Goal: Task Accomplishment & Management: Complete application form

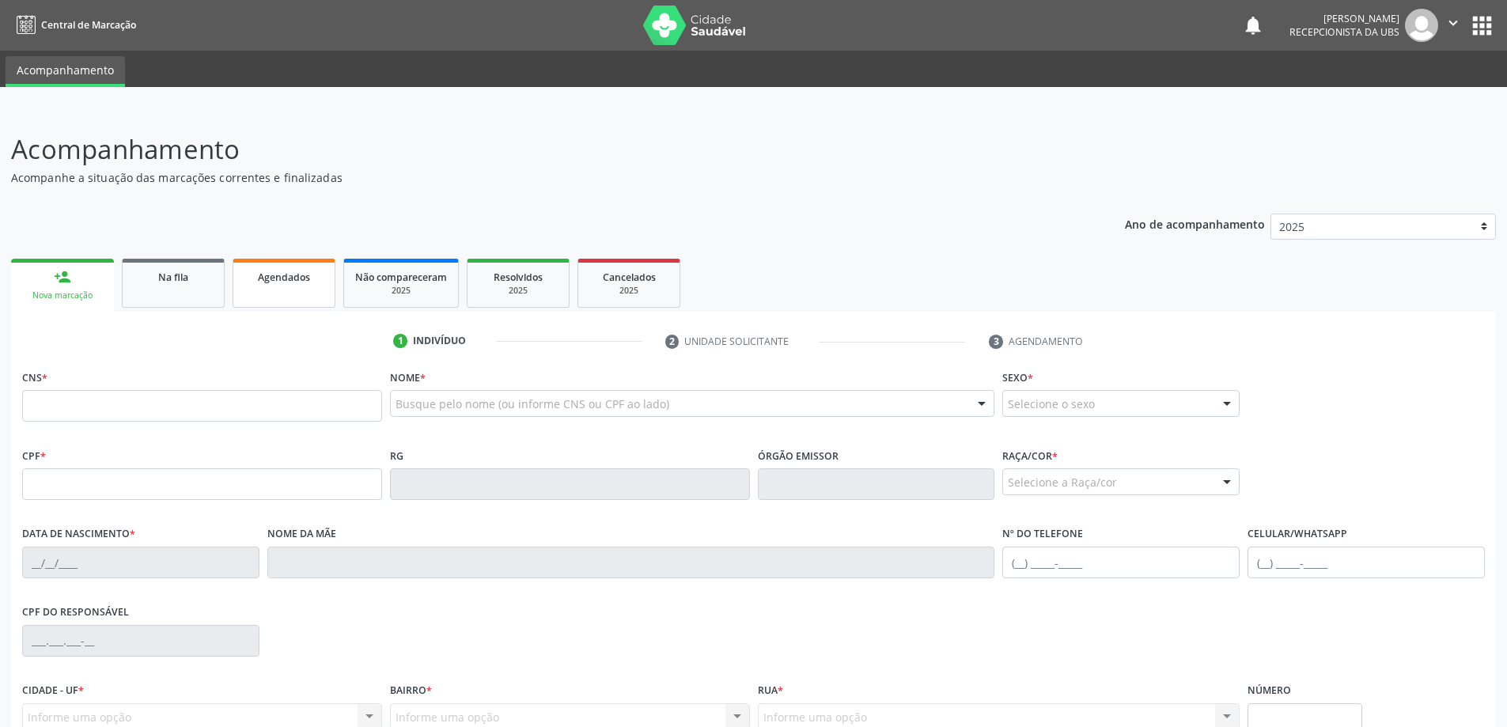
click at [297, 286] on link "Agendados" at bounding box center [284, 283] width 103 height 49
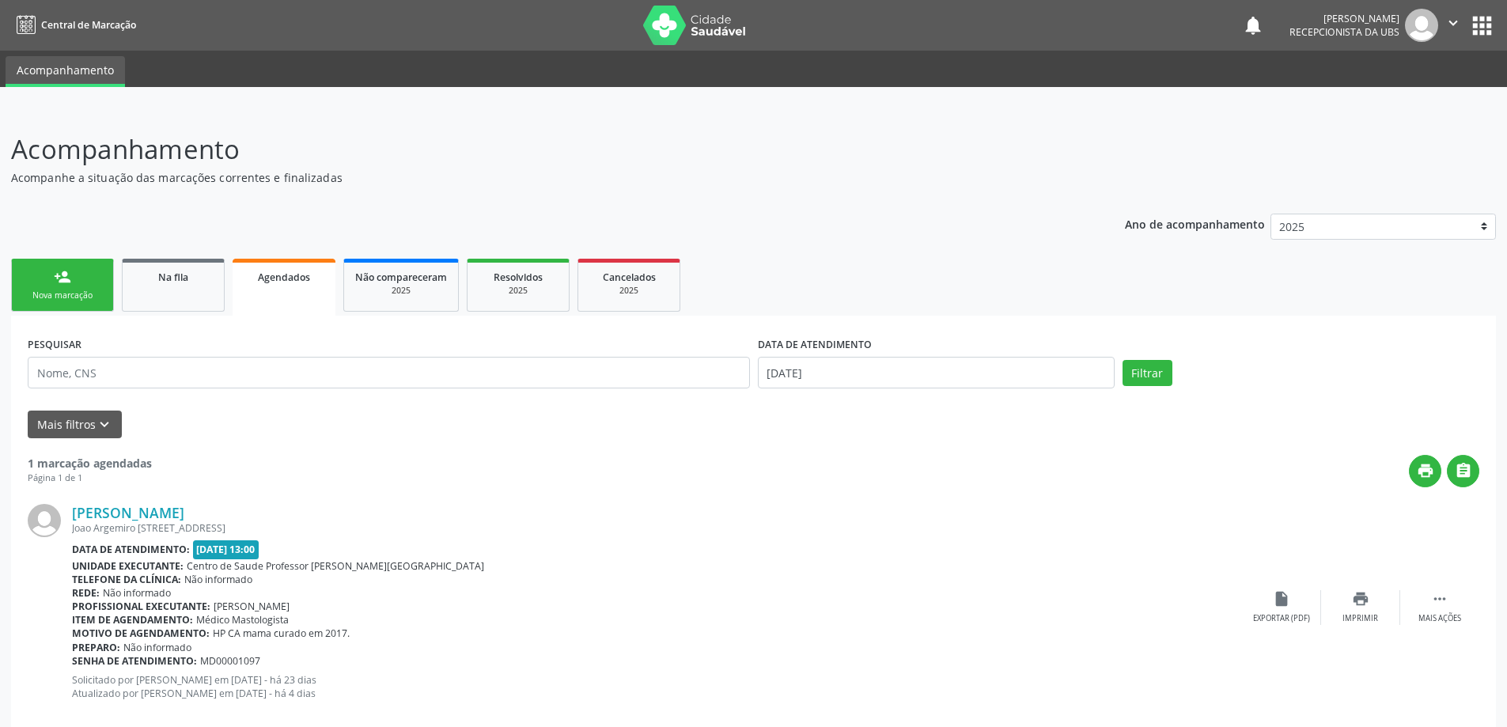
scroll to position [28, 0]
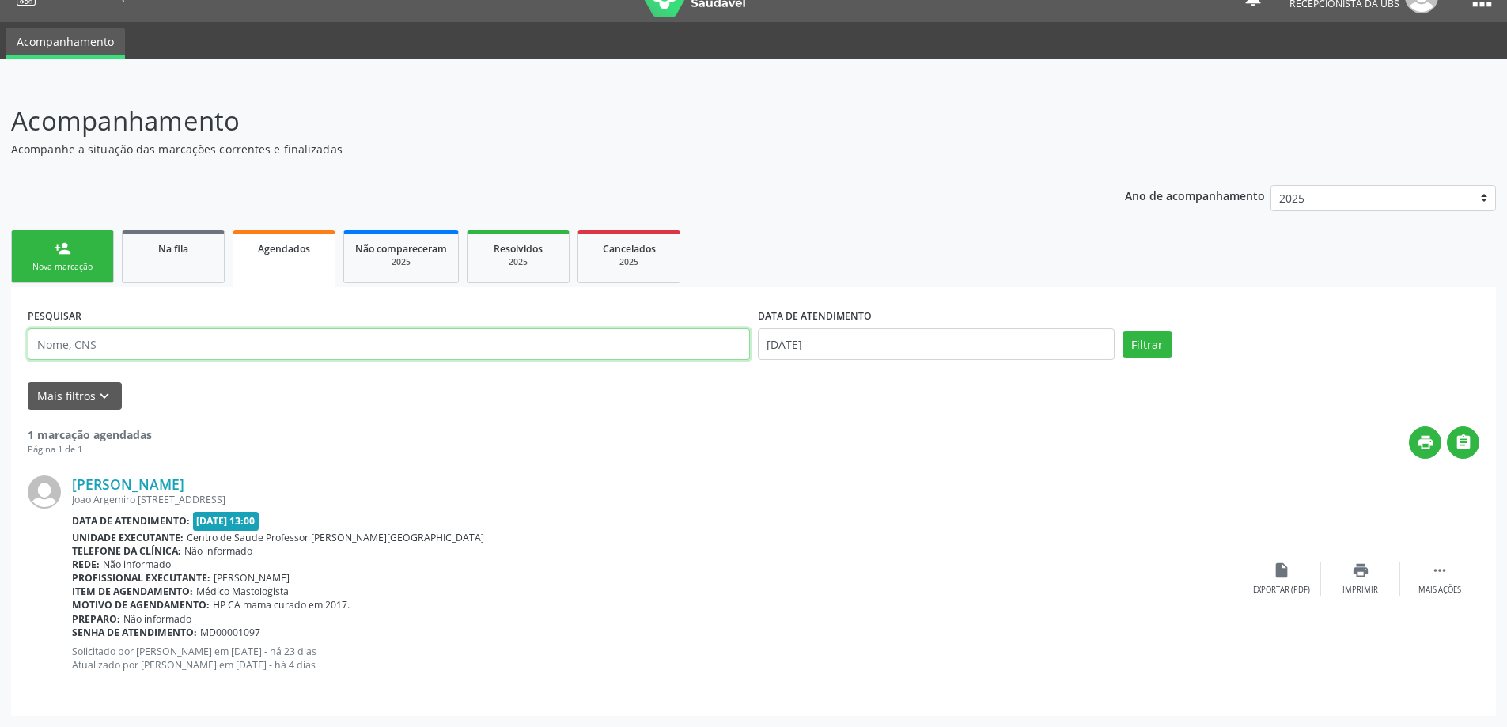
paste input "700805983449386"
type input "700805983449386"
click at [1149, 343] on button "Filtrar" at bounding box center [1147, 344] width 50 height 27
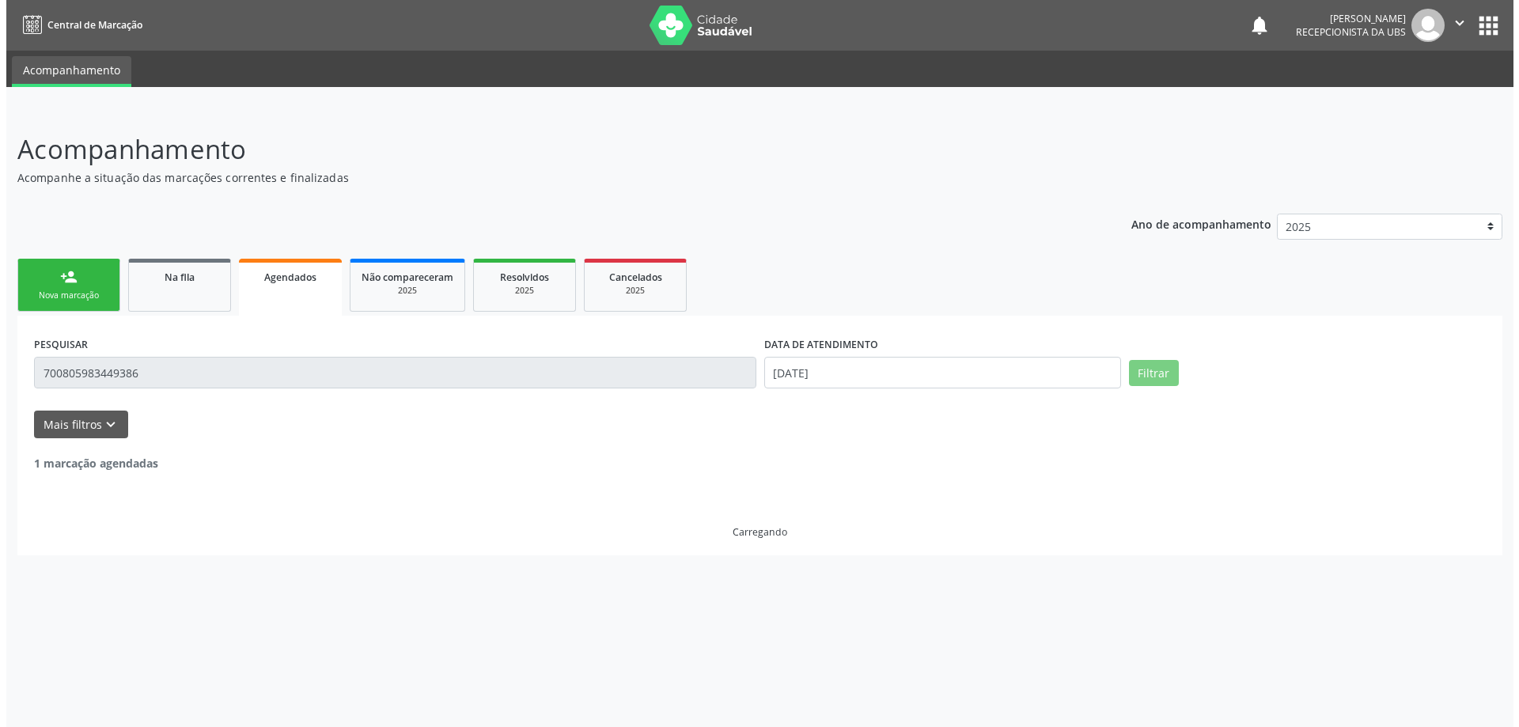
scroll to position [0, 0]
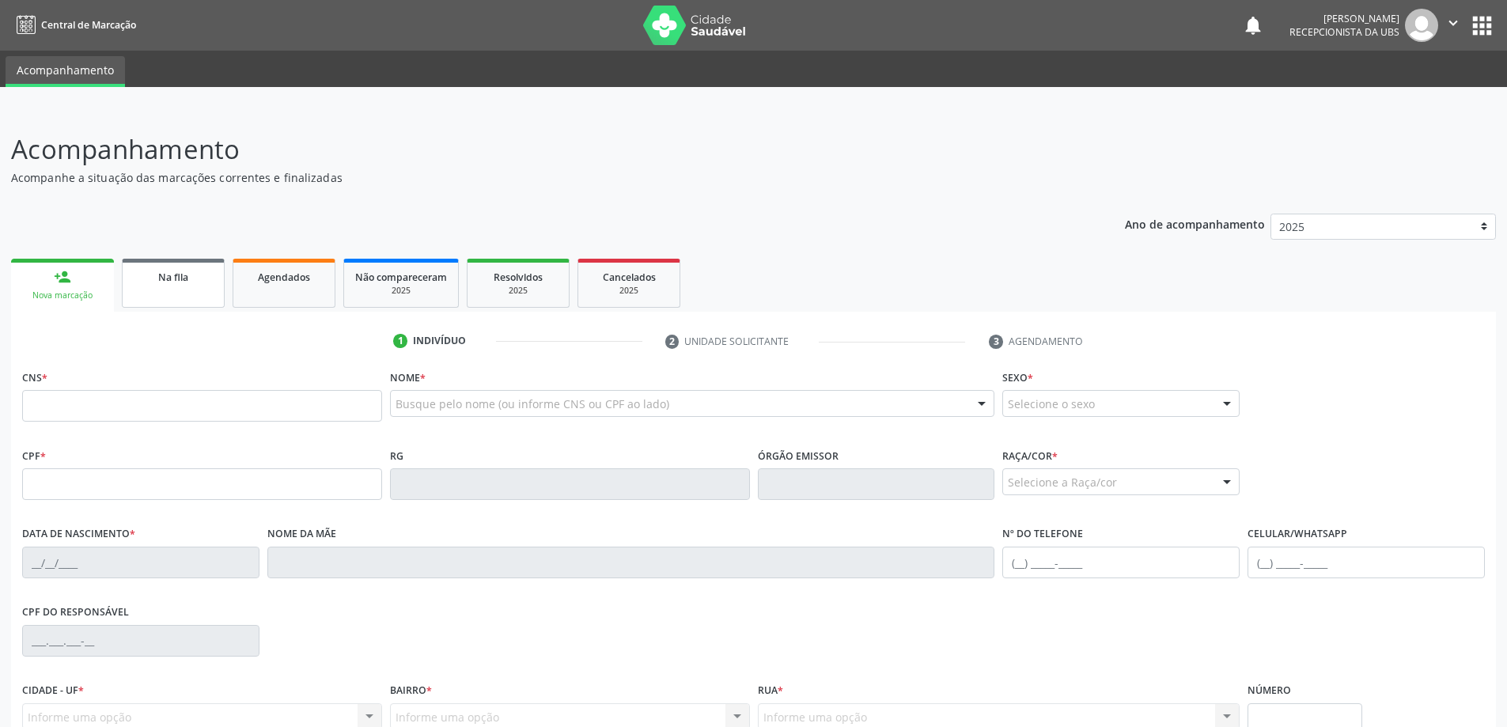
click at [187, 294] on link "Na fila" at bounding box center [173, 283] width 103 height 49
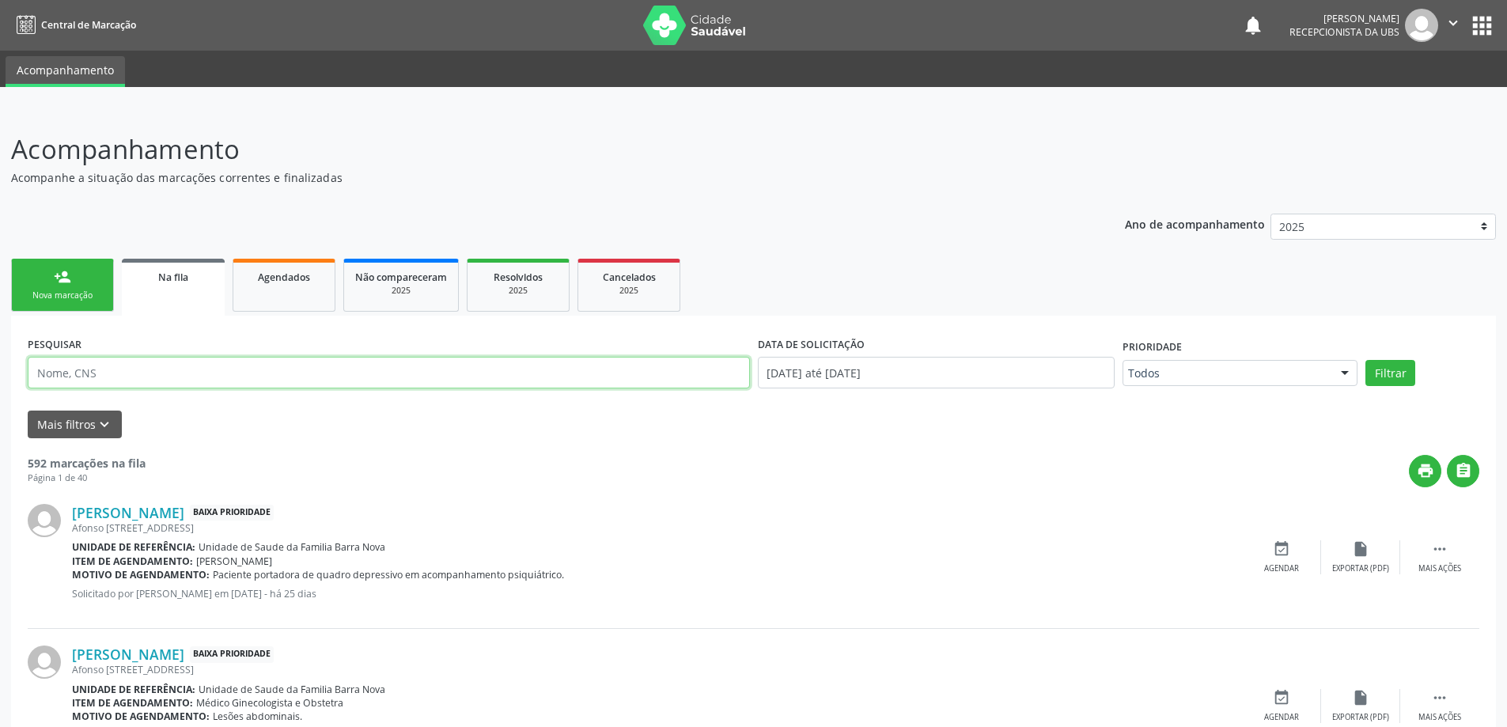
paste input "700805983449386"
type input "700805983449386"
click at [1399, 374] on button "Filtrar" at bounding box center [1390, 373] width 50 height 27
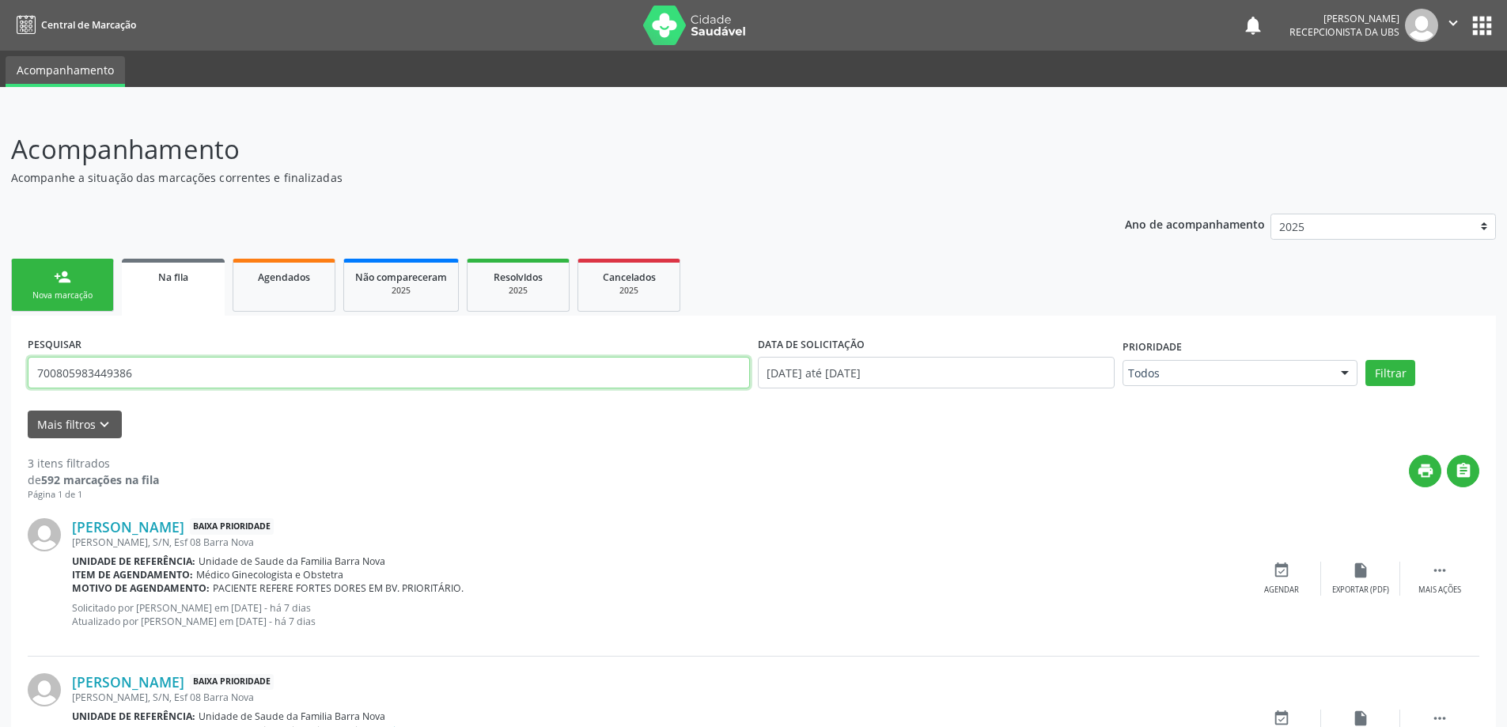
drag, startPoint x: 624, startPoint y: 373, endPoint x: 0, endPoint y: 376, distance: 624.1
click at [0, 376] on div "Acompanhamento Acompanhe a situação das marcações correntes e finalizadas Relat…" at bounding box center [753, 537] width 1507 height 857
click at [74, 278] on link "person_add Nova marcação" at bounding box center [62, 285] width 103 height 53
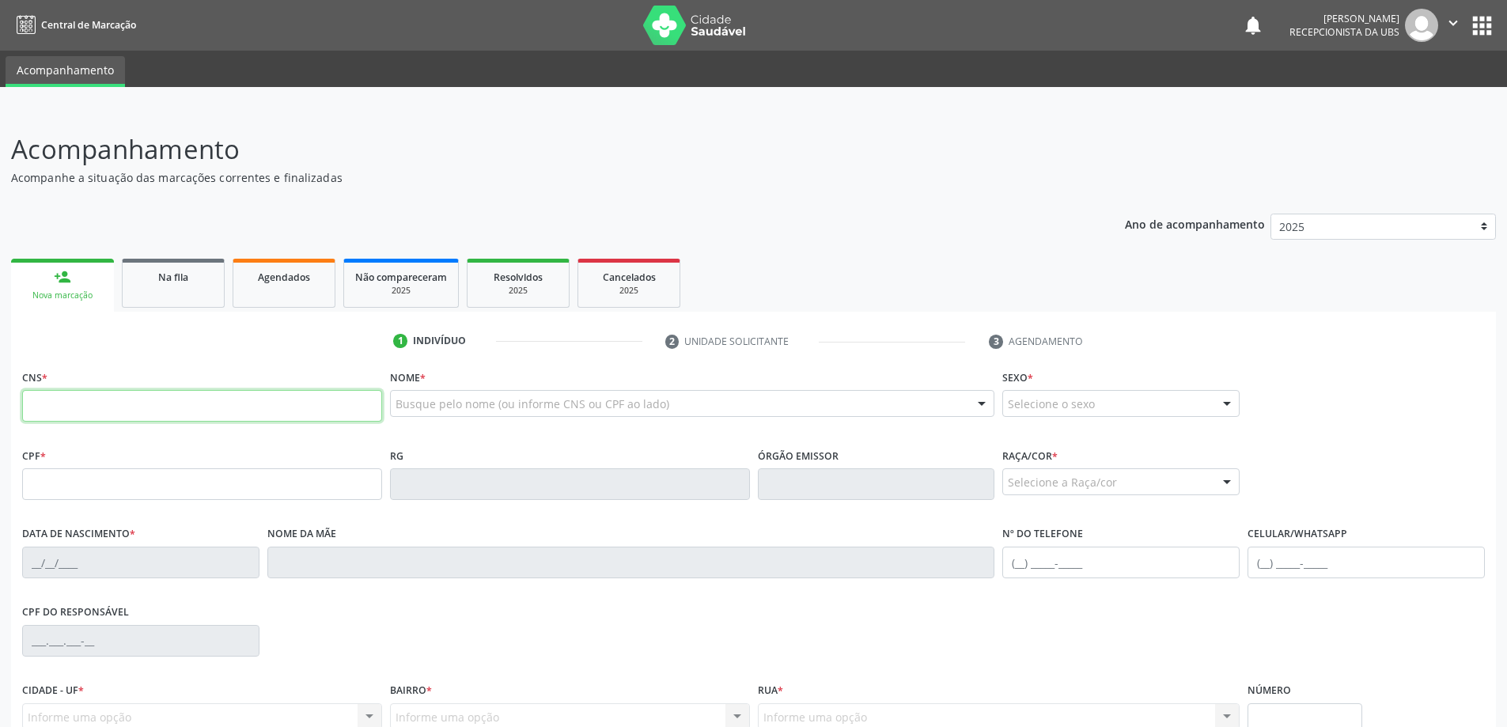
click at [82, 405] on input "text" at bounding box center [202, 406] width 360 height 32
type input "700 9009 8972 0493"
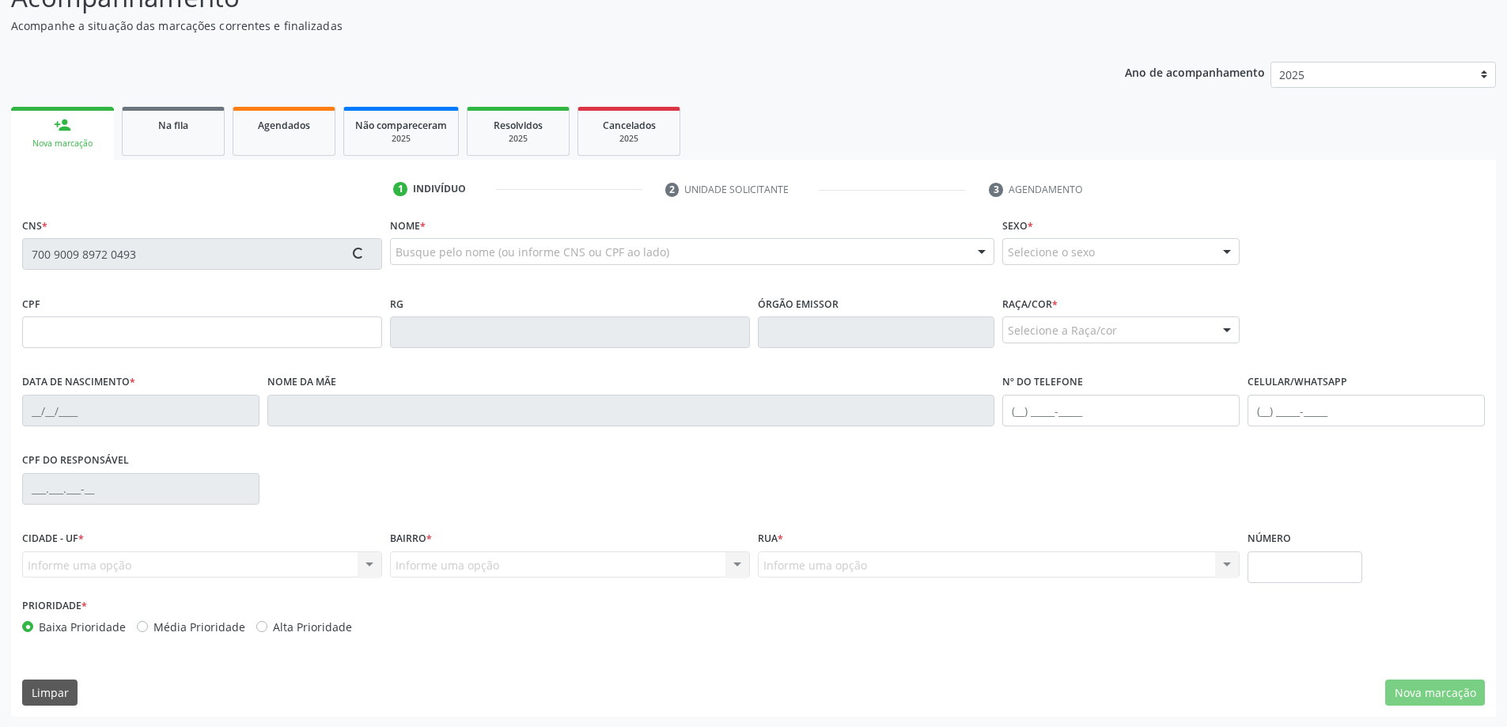
scroll to position [153, 0]
type input "309.802.404-68"
type input "[DATE]"
type input "[PERSON_NAME]"
type input "[PHONE_NUMBER]"
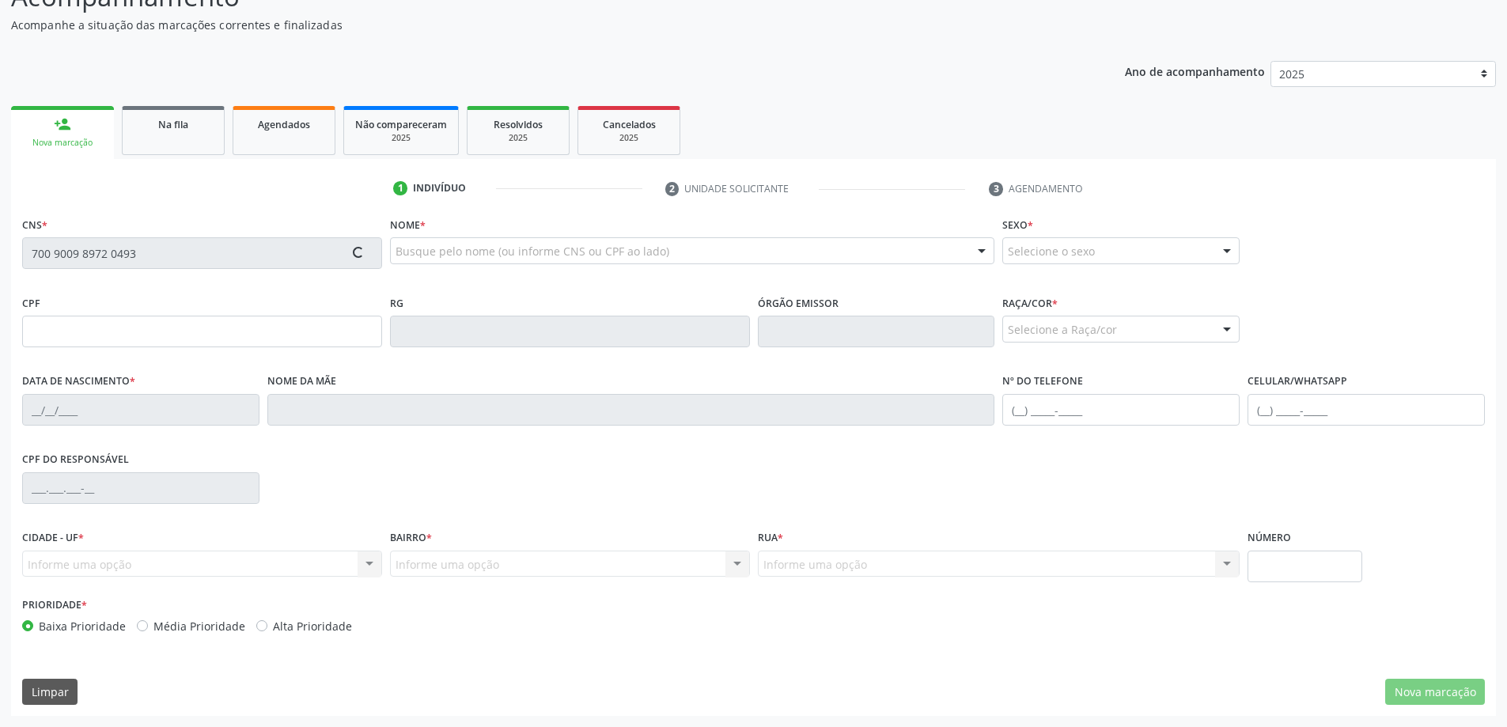
type input "10"
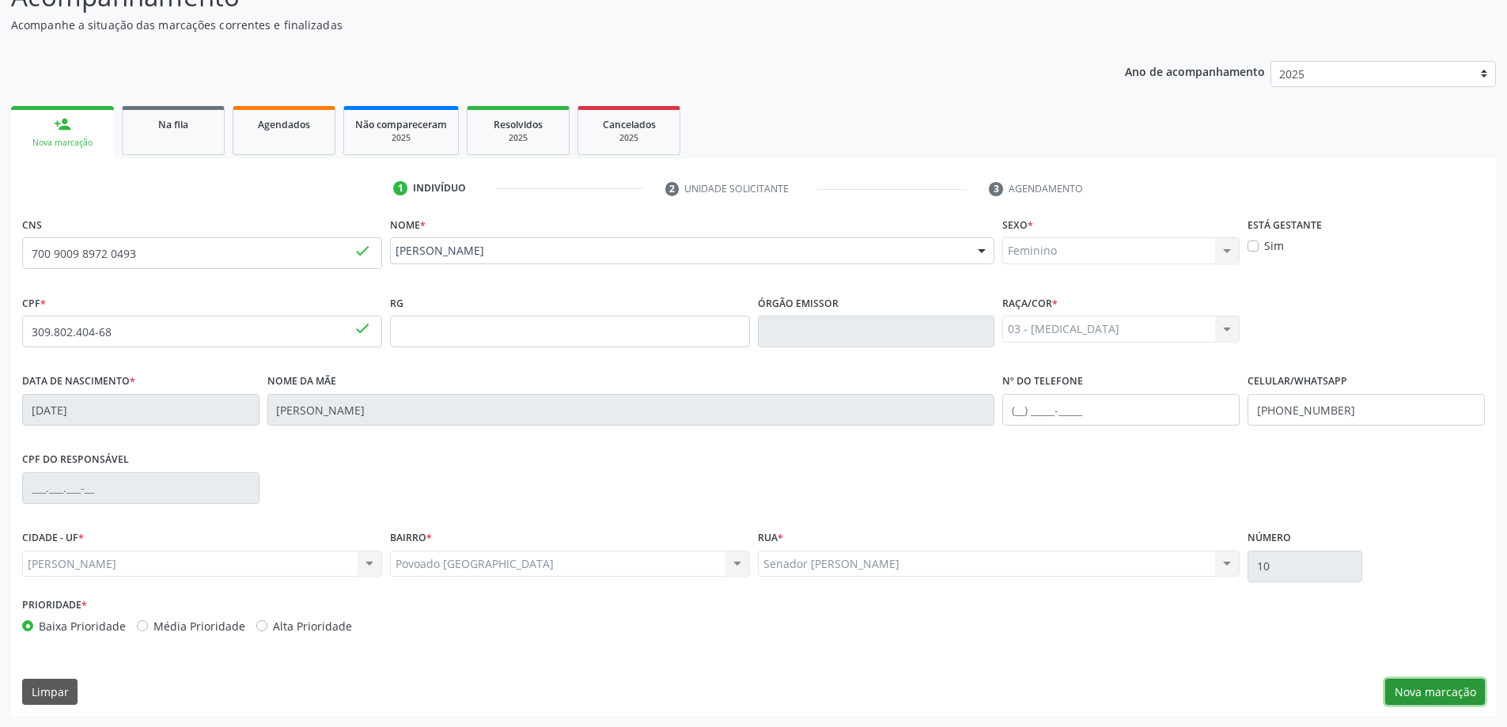
click at [1432, 686] on button "Nova marcação" at bounding box center [1435, 692] width 100 height 27
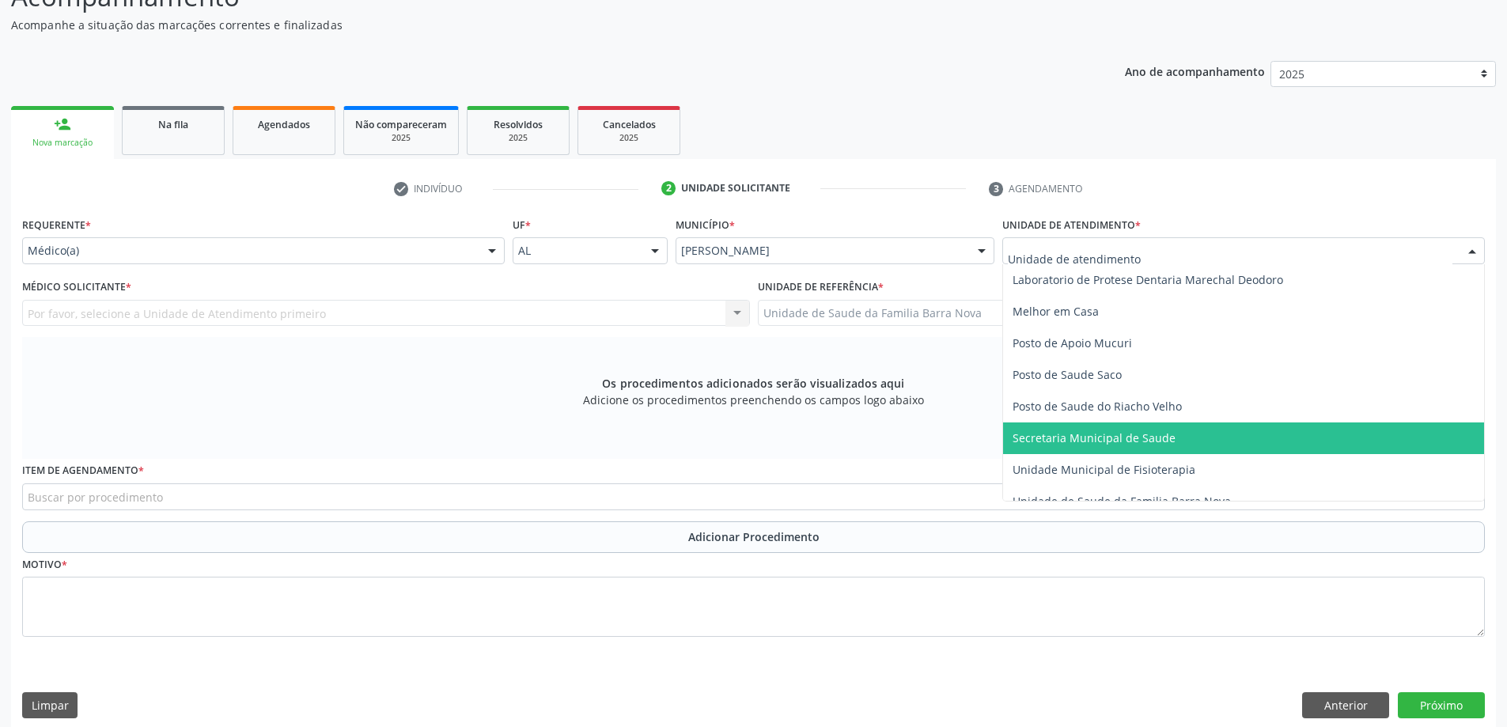
scroll to position [712, 0]
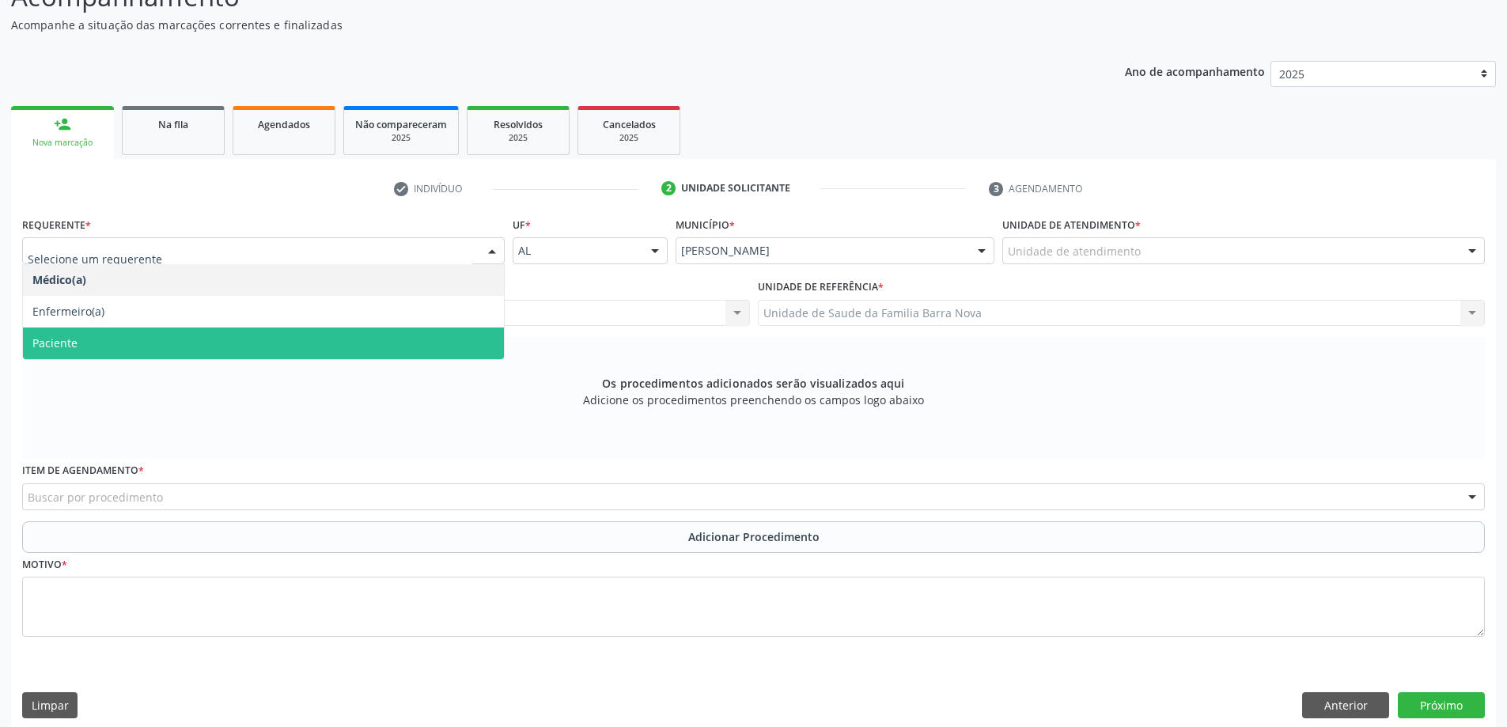
click at [279, 331] on span "Paciente" at bounding box center [263, 343] width 481 height 32
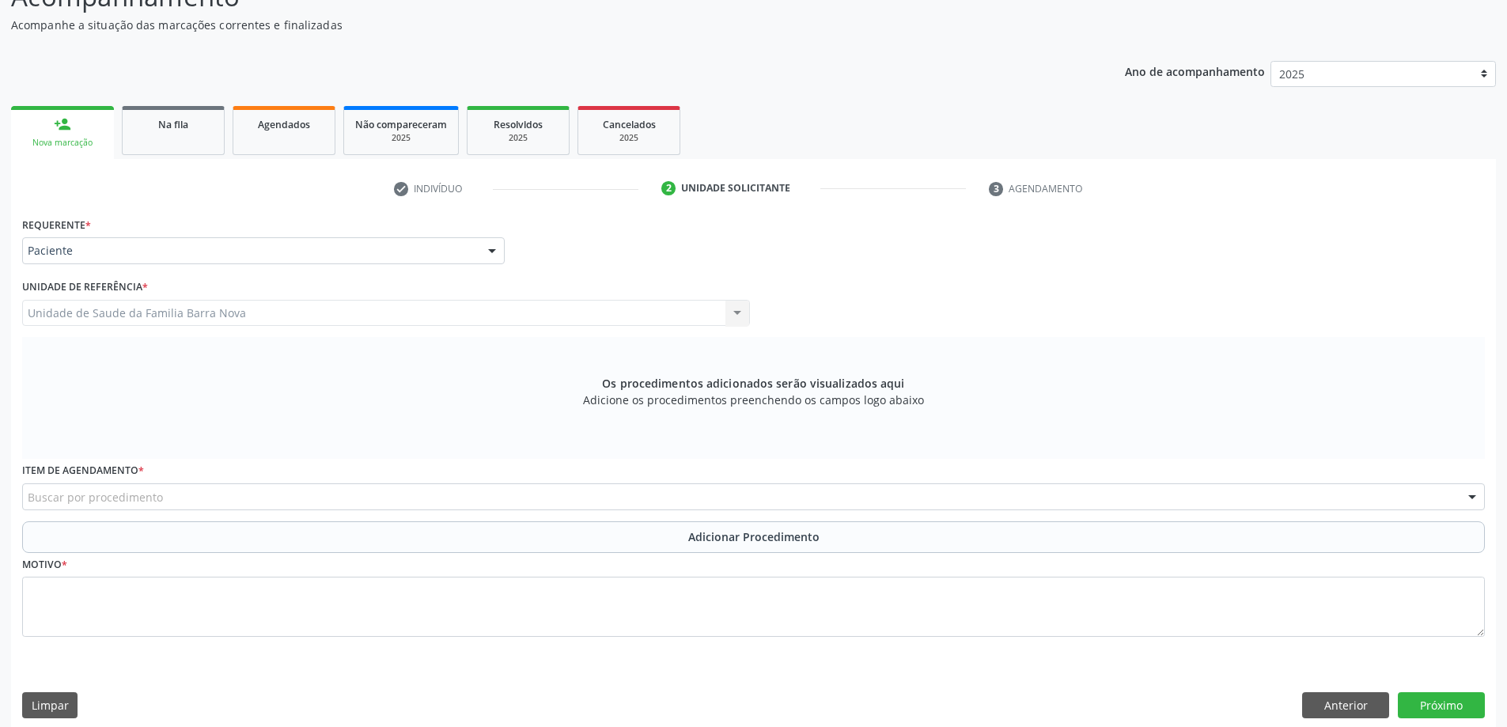
click at [733, 312] on div "Unidade de Saude da Familia Barra Nova Unidade de Saude da Familia [GEOGRAPHIC_…" at bounding box center [386, 313] width 728 height 27
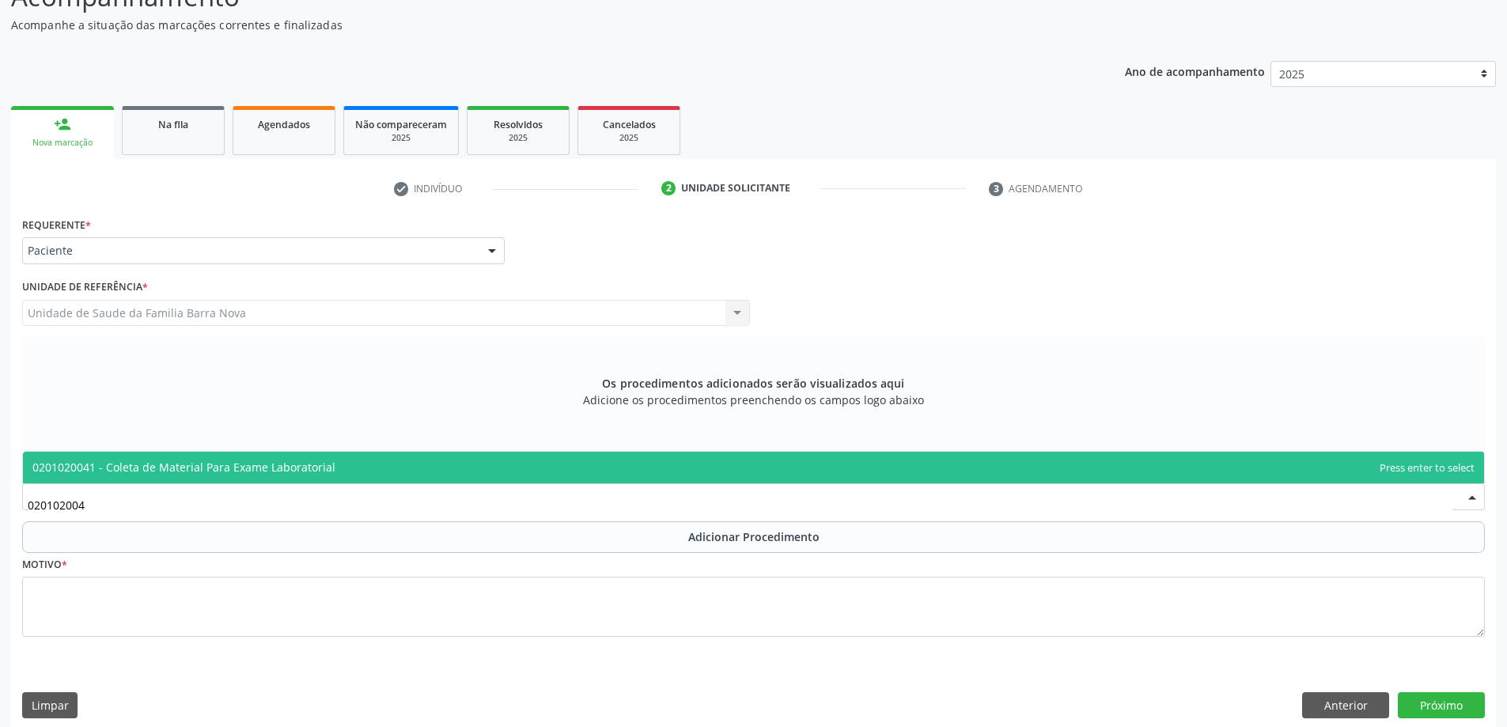
type input "0201020041"
click at [399, 464] on span "0201020041 - Coleta de Material Para Exame Laboratorial" at bounding box center [753, 468] width 1461 height 32
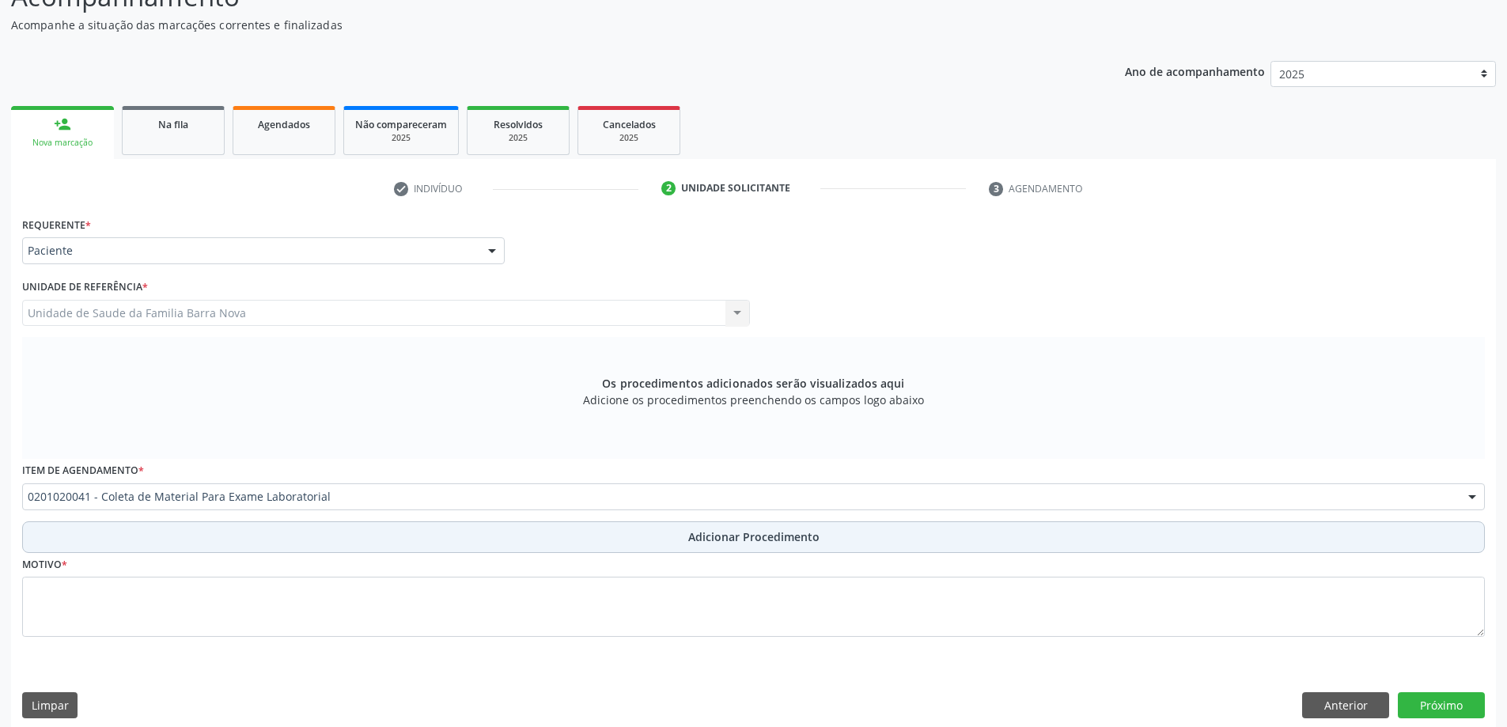
click at [554, 539] on button "Adicionar Procedimento" at bounding box center [753, 537] width 1463 height 32
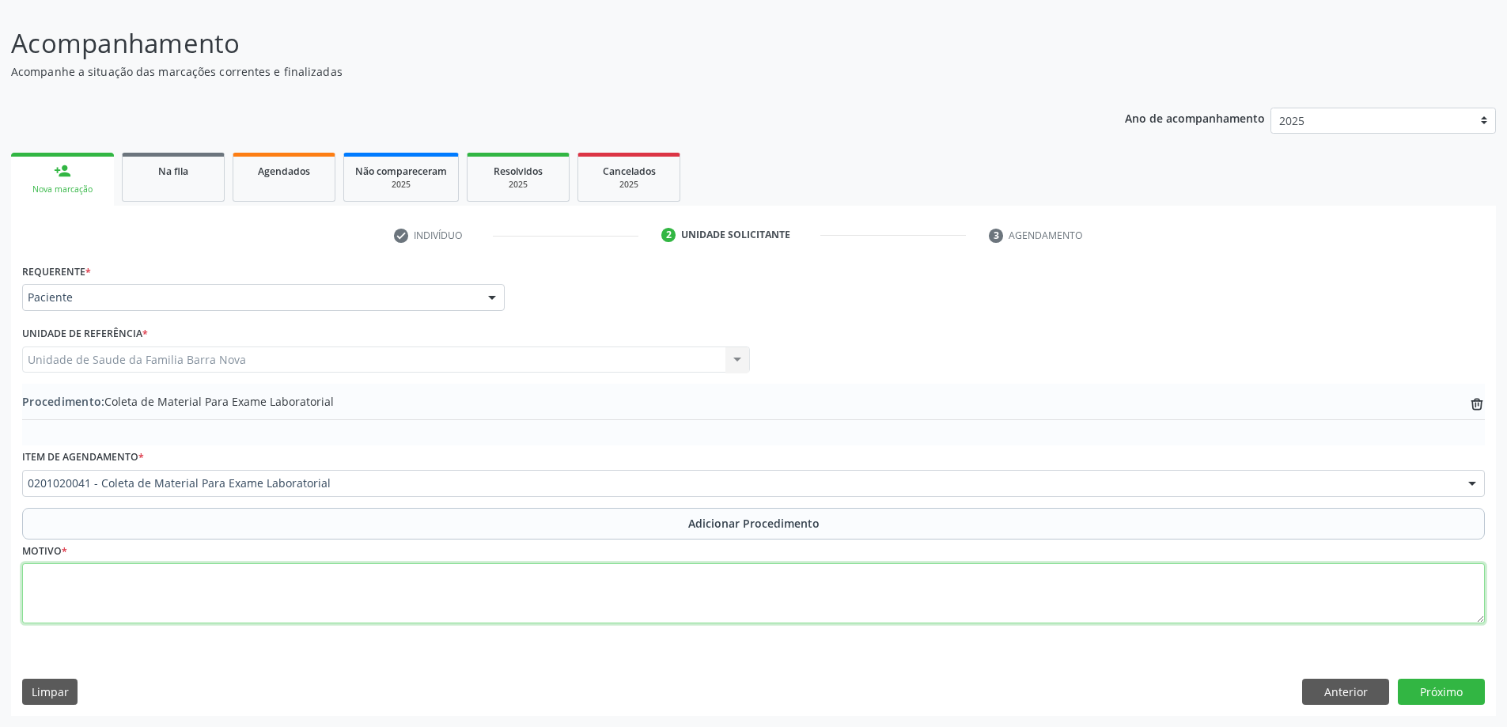
click at [277, 596] on textarea at bounding box center [753, 593] width 1463 height 60
type textarea "Rotina."
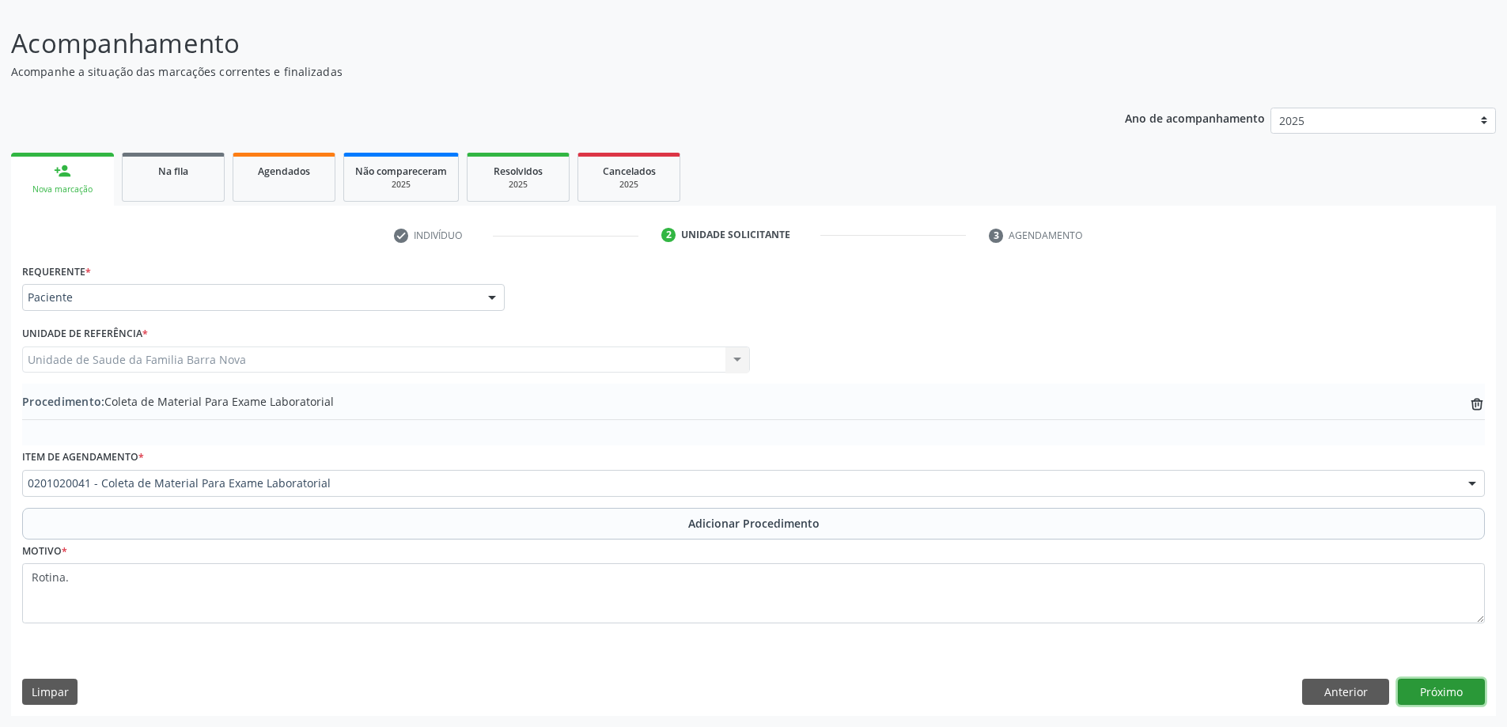
click at [1445, 692] on button "Próximo" at bounding box center [1441, 692] width 87 height 27
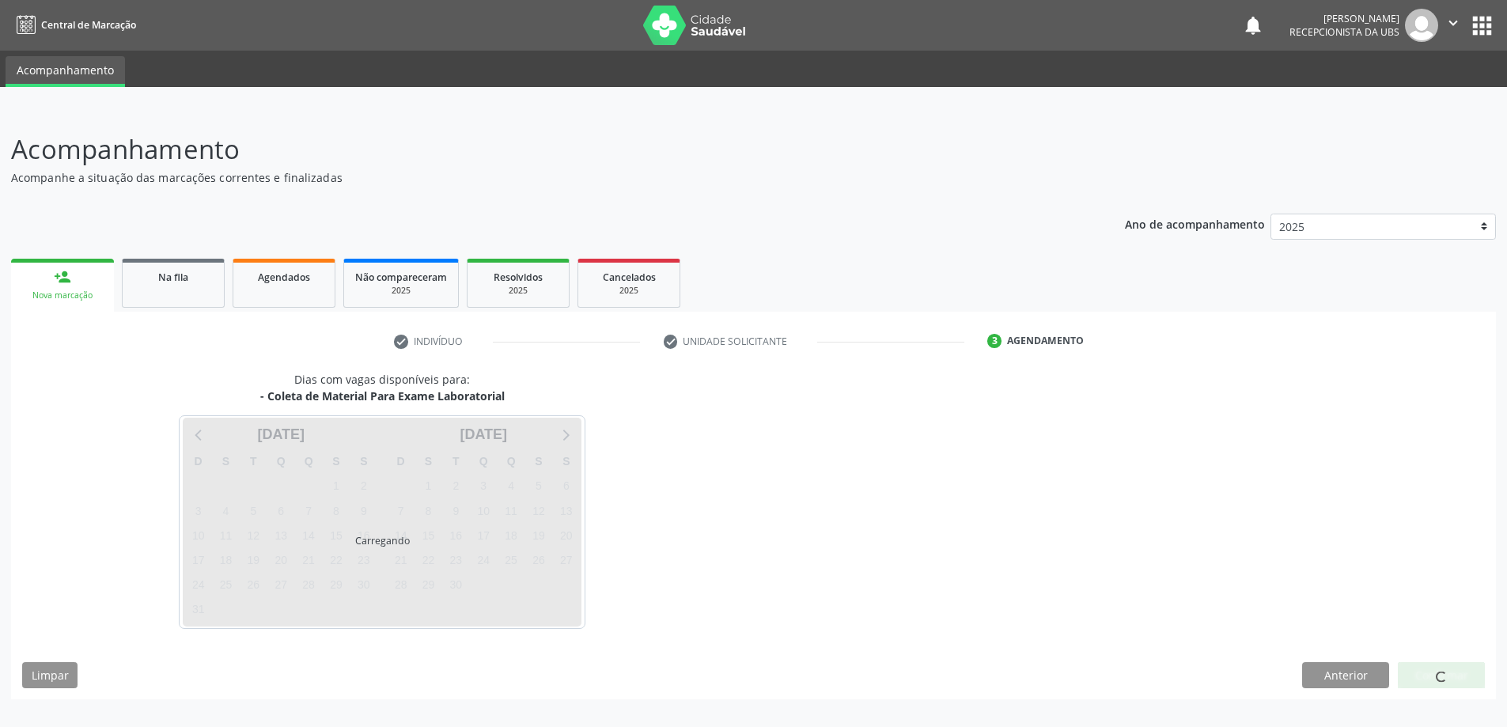
scroll to position [0, 0]
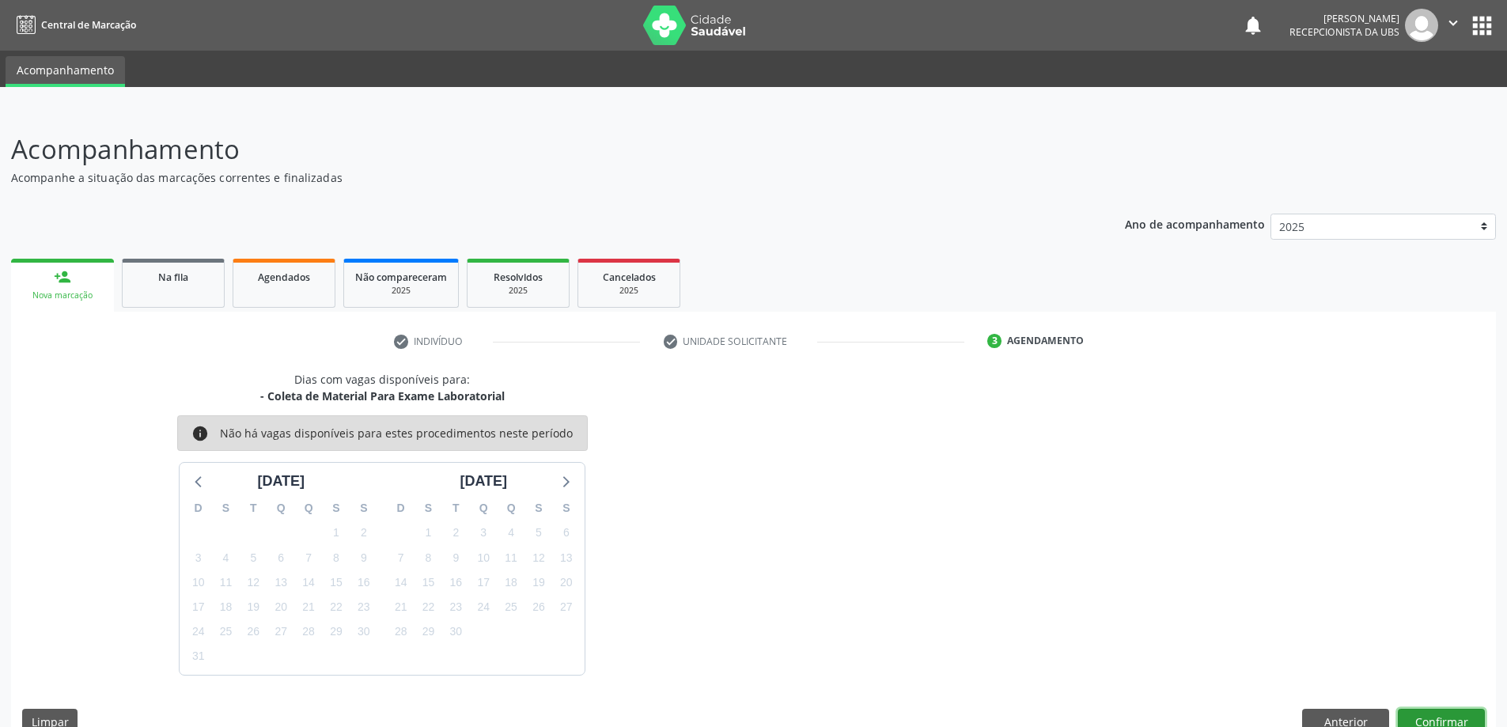
click at [1443, 716] on button "Confirmar" at bounding box center [1441, 722] width 87 height 27
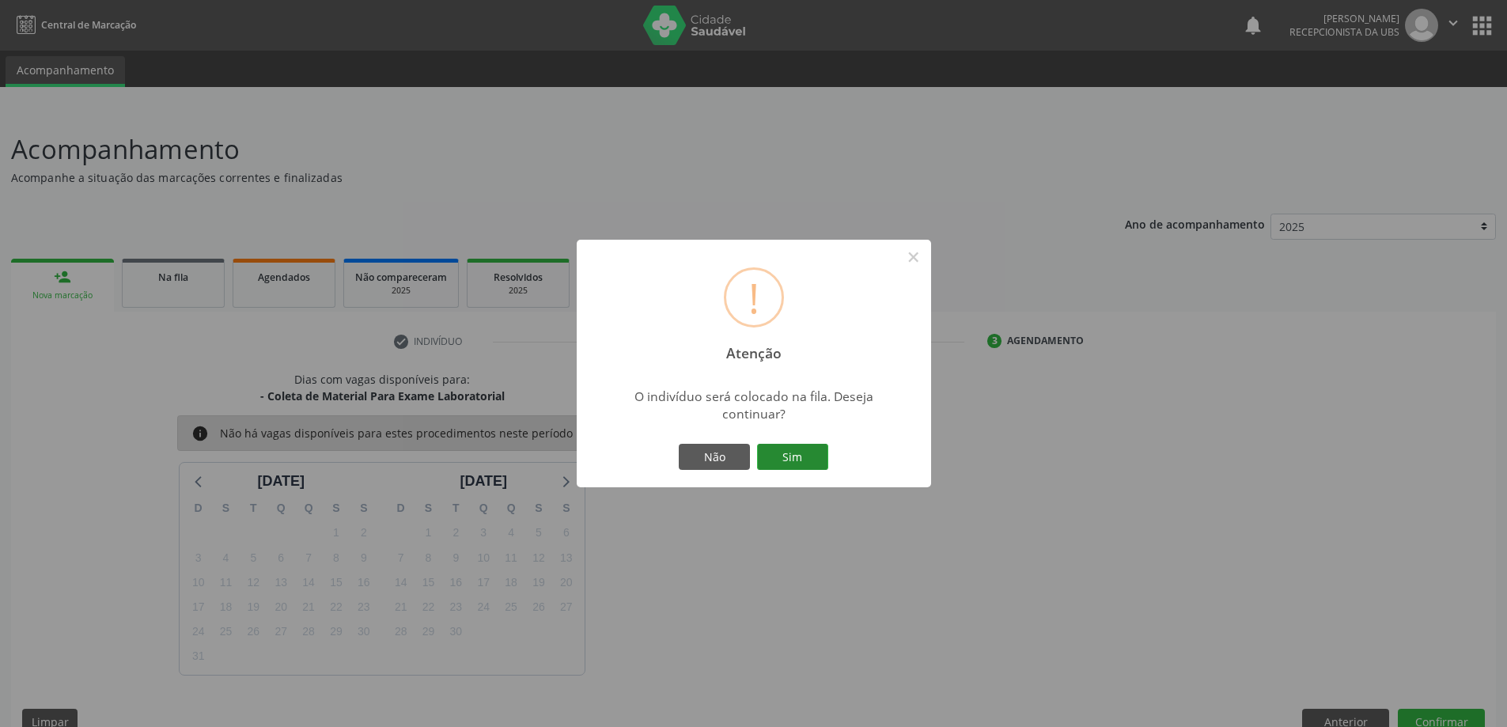
click at [796, 457] on button "Sim" at bounding box center [792, 457] width 71 height 27
